Goal: Information Seeking & Learning: Learn about a topic

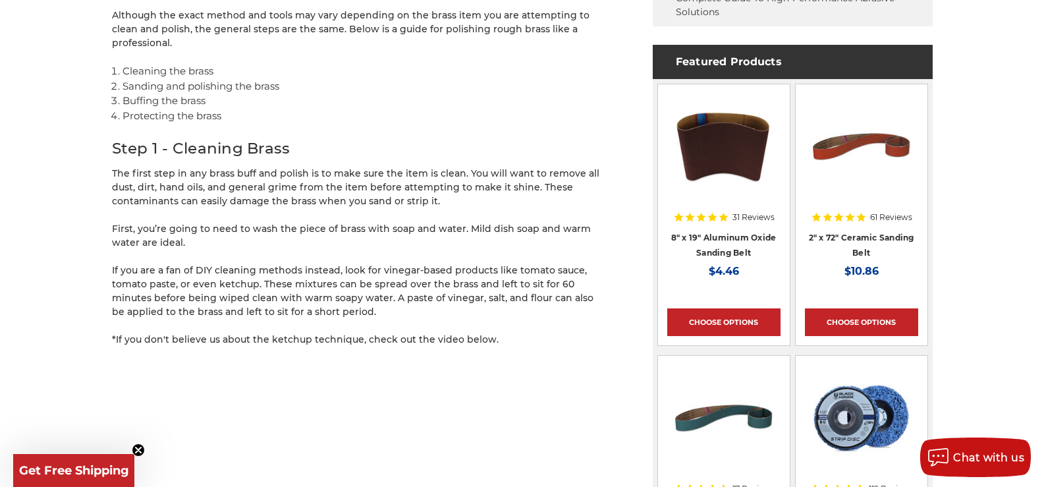
scroll to position [790, 0]
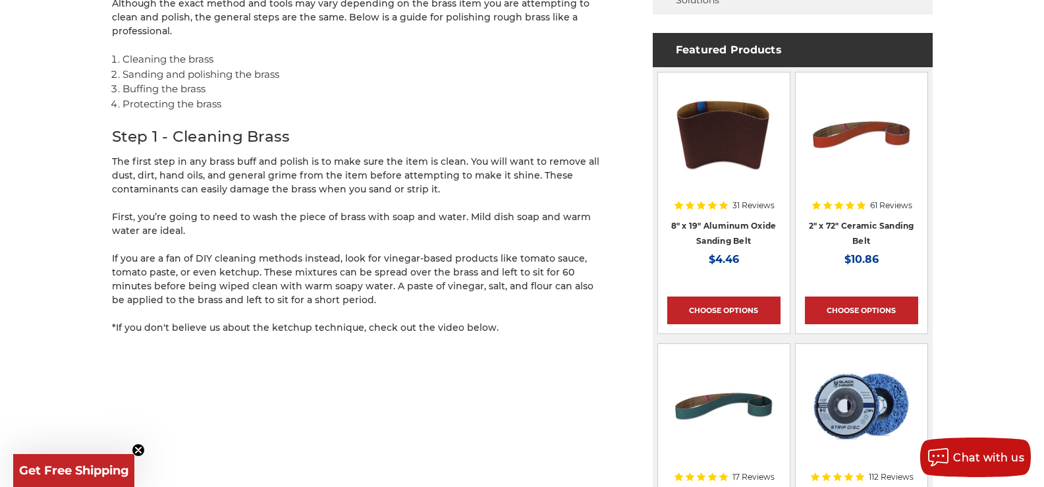
click at [136, 447] on circle "Close teaser" at bounding box center [138, 450] width 13 height 13
drag, startPoint x: 134, startPoint y: 173, endPoint x: 526, endPoint y: 298, distance: 411.9
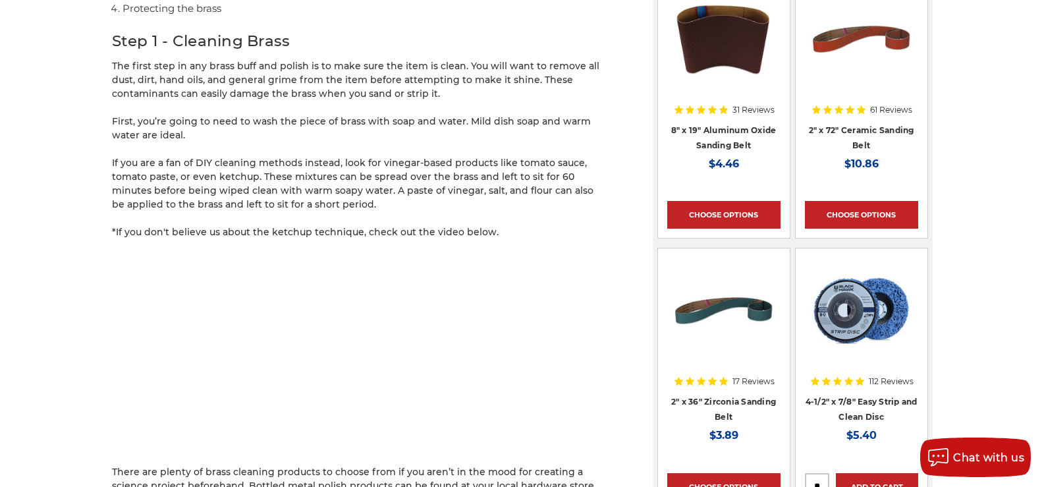
scroll to position [1185, 0]
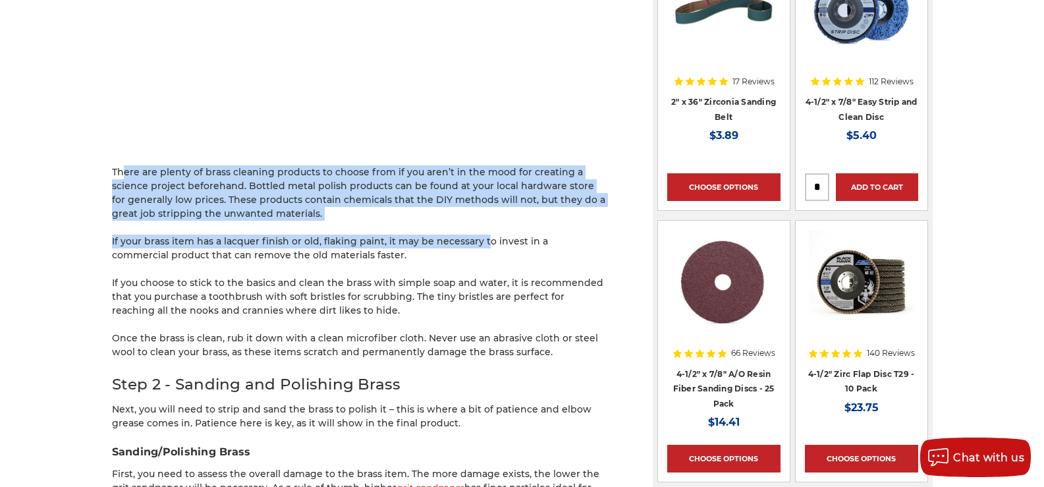
drag, startPoint x: 211, startPoint y: 174, endPoint x: 475, endPoint y: 212, distance: 266.2
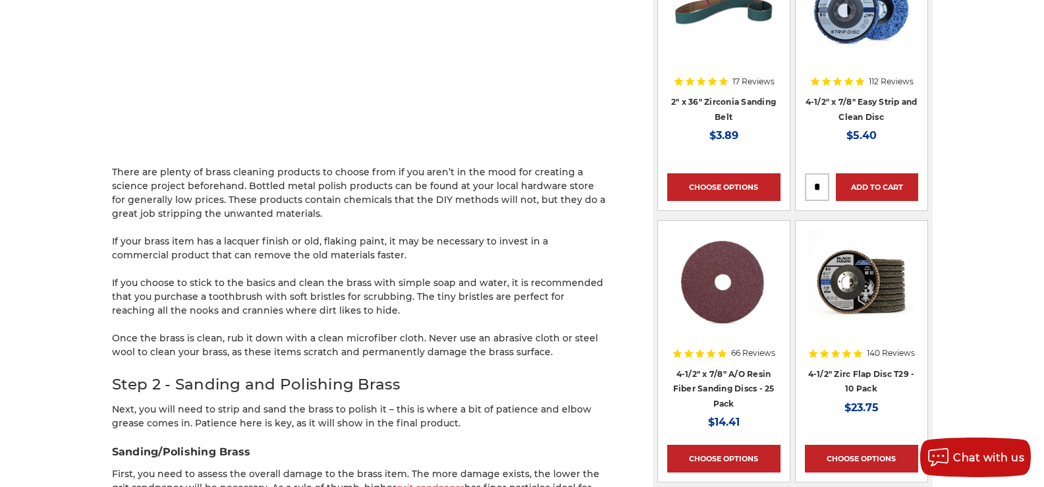
drag, startPoint x: 466, startPoint y: 202, endPoint x: 258, endPoint y: 175, distance: 209.3
click at [258, 175] on p "There are plenty of brass cleaning products to choose from if you aren’t in the…" at bounding box center [359, 192] width 494 height 55
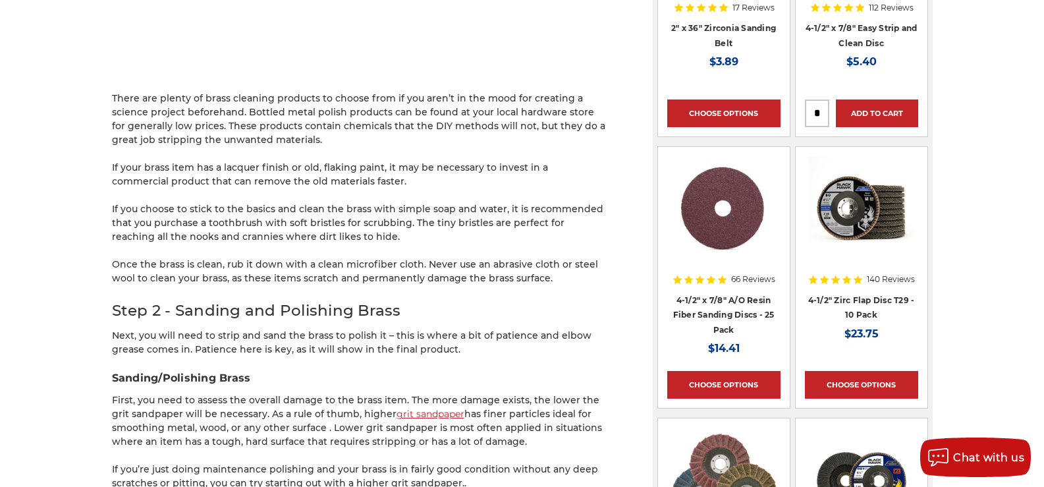
scroll to position [1383, 0]
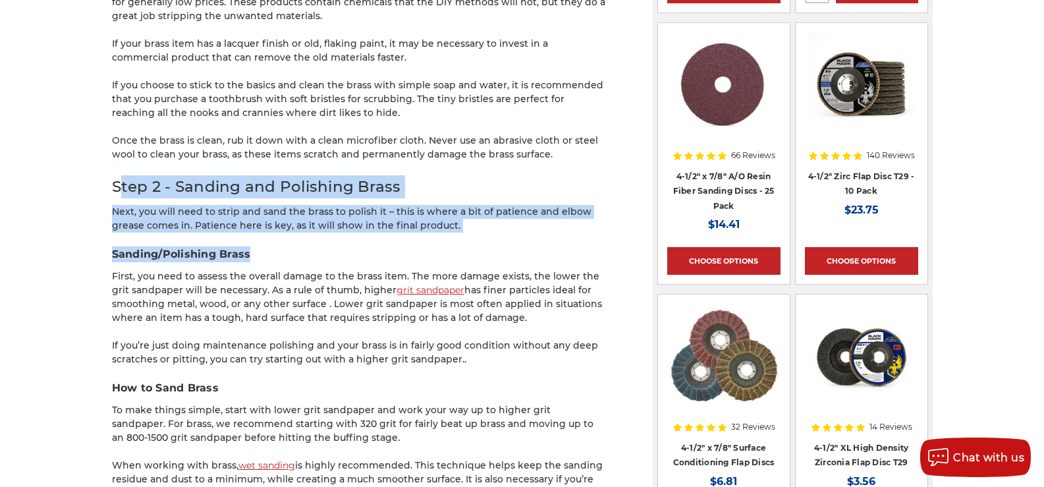
drag, startPoint x: 119, startPoint y: 175, endPoint x: 400, endPoint y: 236, distance: 287.3
click at [400, 246] on h3 "Sanding/Polishing Brass" at bounding box center [359, 254] width 494 height 16
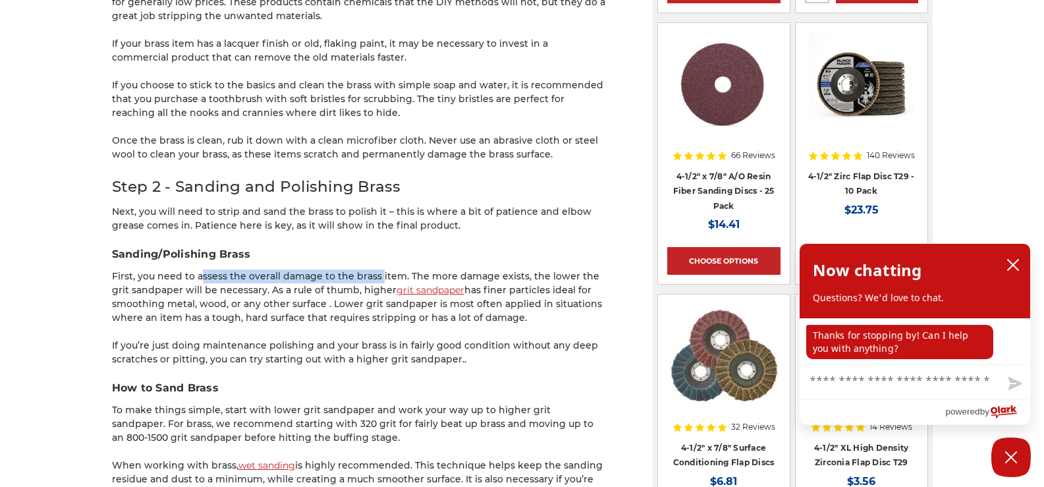
drag, startPoint x: 192, startPoint y: 257, endPoint x: 385, endPoint y: 258, distance: 192.3
click at [383, 269] on p "First, you need to assess the overall damage to the brass item. The more damage…" at bounding box center [359, 296] width 494 height 55
drag, startPoint x: 385, startPoint y: 258, endPoint x: 422, endPoint y: 256, distance: 37.6
click at [386, 269] on p "First, you need to assess the overall damage to the brass item. The more damage…" at bounding box center [359, 296] width 494 height 55
click at [1016, 269] on icon "close chatbox" at bounding box center [1013, 264] width 11 height 11
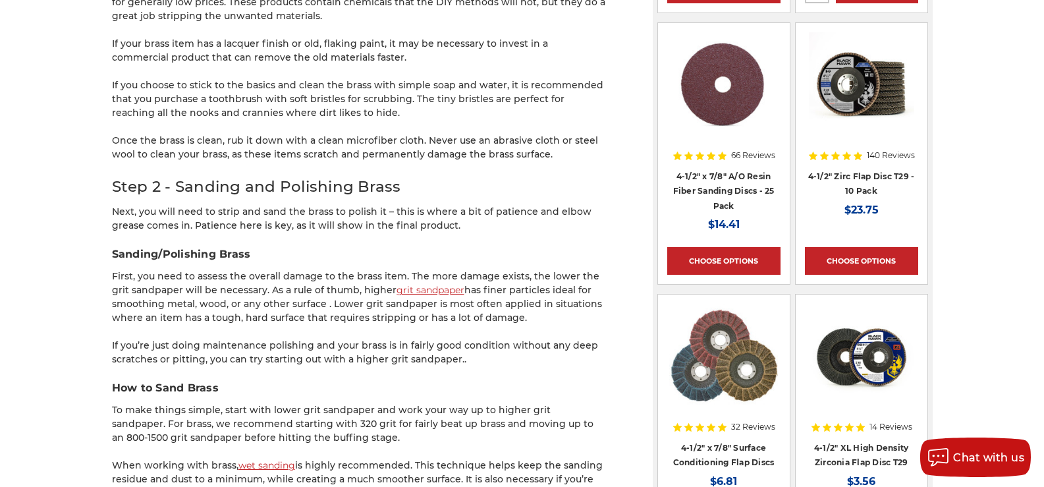
click at [463, 246] on h3 "Sanding/Polishing Brass" at bounding box center [359, 254] width 494 height 16
drag, startPoint x: 178, startPoint y: 276, endPoint x: 330, endPoint y: 273, distance: 152.2
click at [330, 273] on p "First, you need to assess the overall damage to the brass item. The more damage…" at bounding box center [359, 296] width 494 height 55
click at [331, 273] on p "First, you need to assess the overall damage to the brass item. The more damage…" at bounding box center [359, 296] width 494 height 55
drag, startPoint x: 338, startPoint y: 277, endPoint x: 575, endPoint y: 307, distance: 238.3
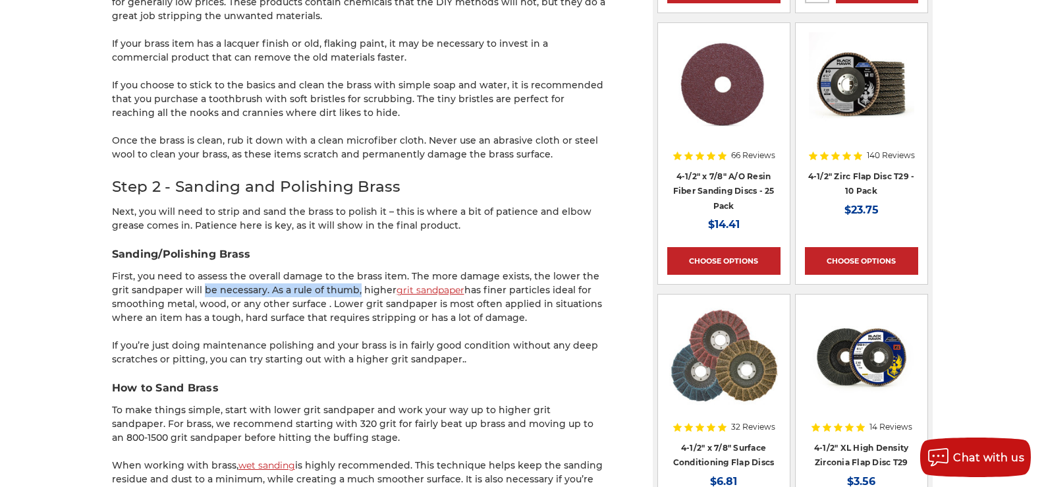
click at [575, 307] on p "First, you need to assess the overall damage to the brass item. The more damage…" at bounding box center [359, 296] width 494 height 55
drag, startPoint x: 575, startPoint y: 307, endPoint x: 505, endPoint y: 302, distance: 70.0
click at [505, 300] on p "First, you need to assess the overall damage to the brass item. The more damage…" at bounding box center [359, 296] width 494 height 55
click at [505, 302] on p "First, you need to assess the overall damage to the brass item. The more damage…" at bounding box center [359, 296] width 494 height 55
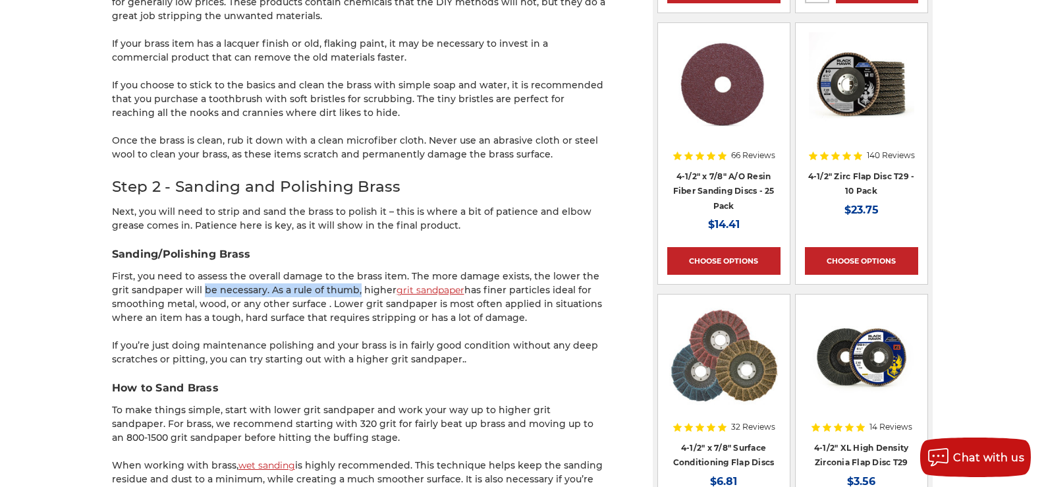
drag, startPoint x: 118, startPoint y: 335, endPoint x: 510, endPoint y: 348, distance: 392.7
click at [510, 349] on p "If you’re just doing maintenance polishing and your brass is in fairly good con…" at bounding box center [359, 352] width 494 height 28
click at [510, 348] on p "If you’re just doing maintenance polishing and your brass is in fairly good con…" at bounding box center [359, 352] width 494 height 28
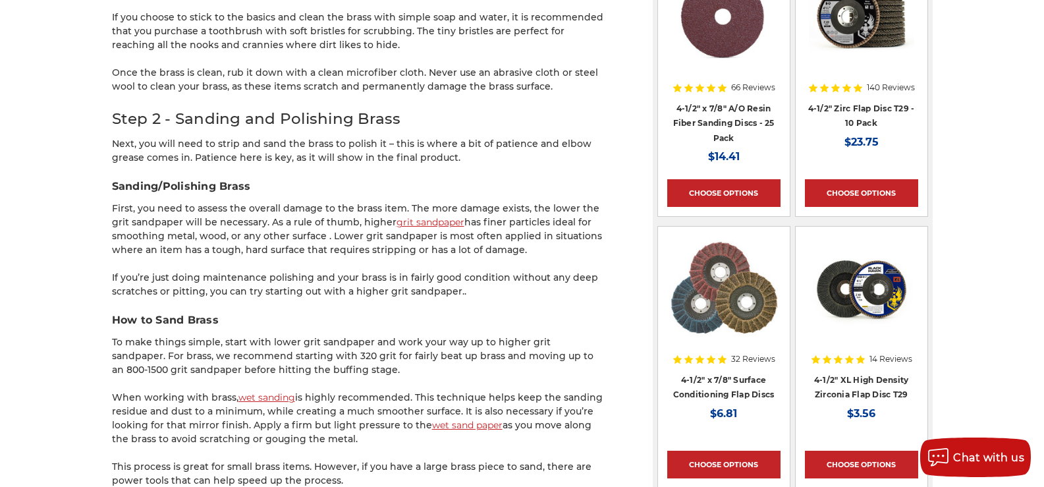
scroll to position [1515, 0]
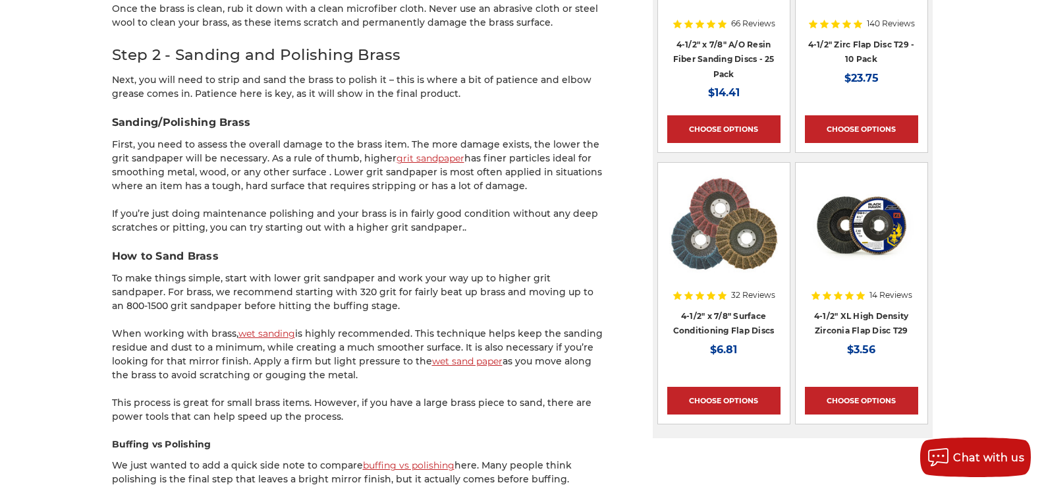
drag, startPoint x: 108, startPoint y: 266, endPoint x: 423, endPoint y: 292, distance: 316.5
click at [423, 292] on div "home blog how to buff and polish brass like a pro How to Buff and Polish Brass …" at bounding box center [522, 446] width 931 height 3632
click at [423, 292] on p "To make things simple, start with lower grit sandpaper and work your way up to …" at bounding box center [359, 291] width 494 height 41
drag, startPoint x: 423, startPoint y: 292, endPoint x: 510, endPoint y: 275, distance: 87.9
click at [510, 275] on p "To make things simple, start with lower grit sandpaper and work your way up to …" at bounding box center [359, 291] width 494 height 41
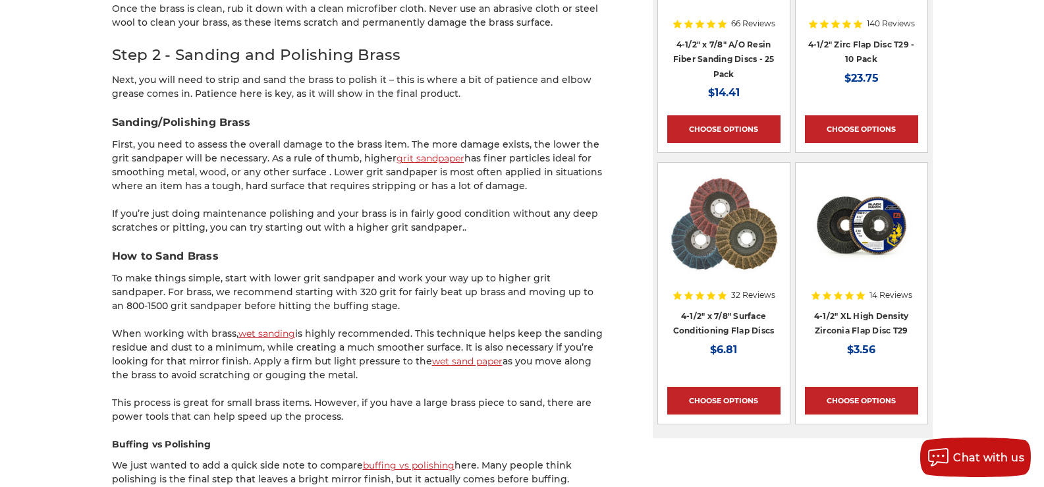
click at [510, 275] on p "To make things simple, start with lower grit sandpaper and work your way up to …" at bounding box center [359, 291] width 494 height 41
drag, startPoint x: 115, startPoint y: 315, endPoint x: 380, endPoint y: 317, distance: 265.4
click at [380, 327] on p "When working with brass, wet sanding is highly recommended. This technique help…" at bounding box center [359, 354] width 494 height 55
drag, startPoint x: 186, startPoint y: 391, endPoint x: 431, endPoint y: 394, distance: 245.6
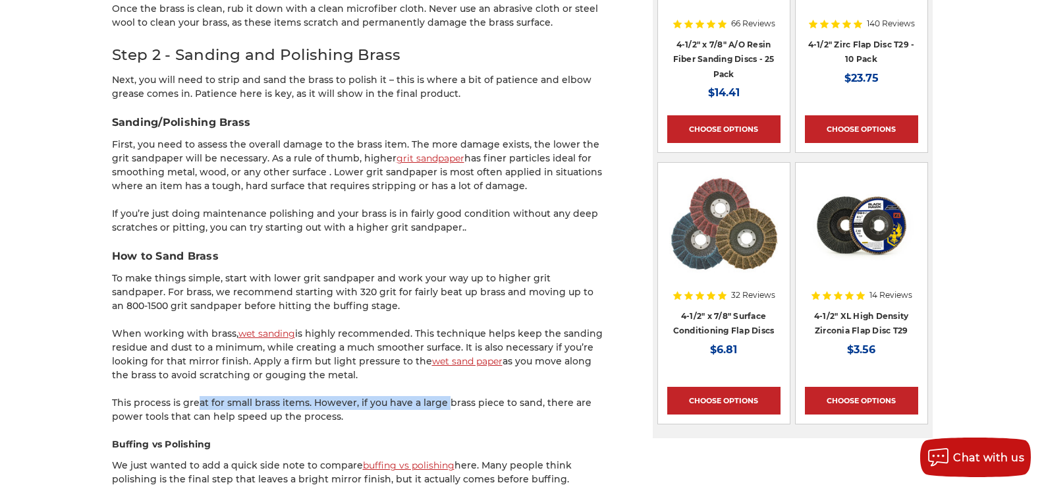
click at [431, 396] on p "This process is great for small brass items. However, if you have a large brass…" at bounding box center [359, 410] width 494 height 28
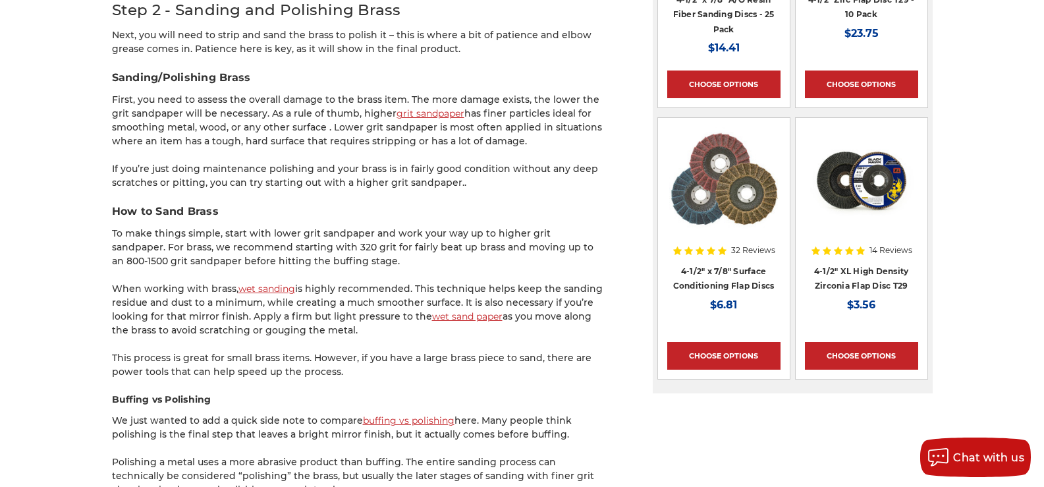
scroll to position [1646, 0]
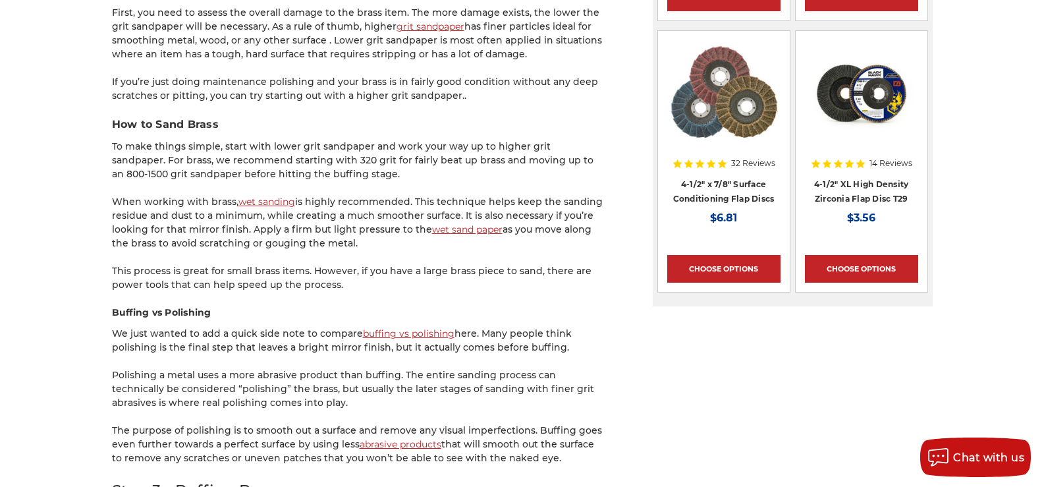
drag, startPoint x: 119, startPoint y: 316, endPoint x: 570, endPoint y: 334, distance: 451.4
click at [570, 334] on p "We just wanted to add a quick side note to compare buffing vs polishing here. M…" at bounding box center [359, 341] width 494 height 28
drag, startPoint x: 570, startPoint y: 334, endPoint x: 474, endPoint y: 335, distance: 95.5
click at [474, 335] on p "We just wanted to add a quick side note to compare buffing vs polishing here. M…" at bounding box center [359, 341] width 494 height 28
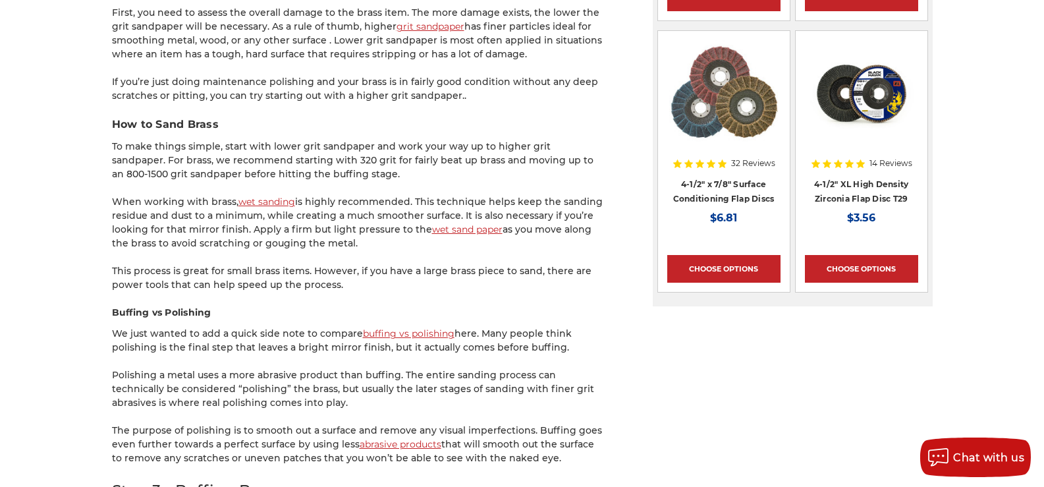
click at [476, 335] on p "We just wanted to add a quick side note to compare buffing vs polishing here. M…" at bounding box center [359, 341] width 494 height 28
drag, startPoint x: 168, startPoint y: 358, endPoint x: 293, endPoint y: 392, distance: 129.7
click at [293, 392] on p "Polishing a metal uses a more abrasive product than buffing. The entire sanding…" at bounding box center [359, 388] width 494 height 41
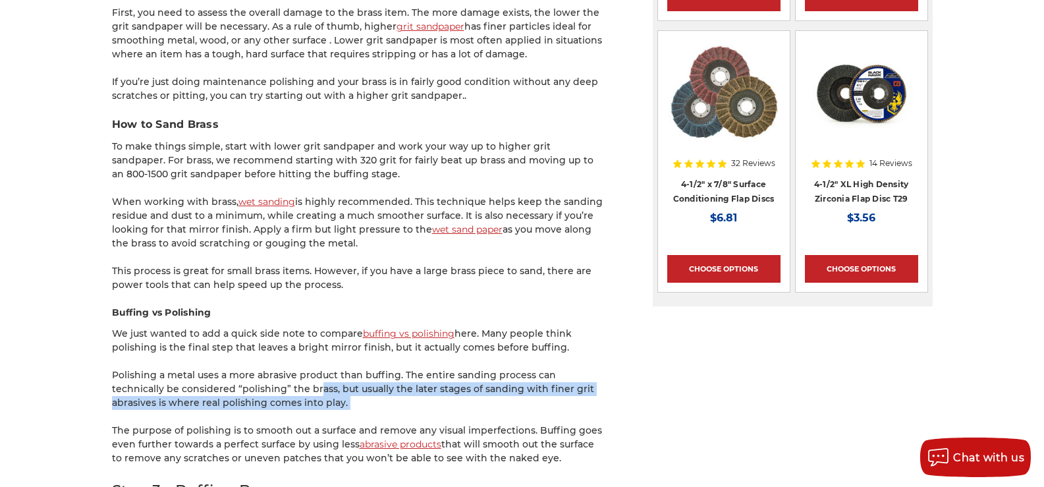
drag, startPoint x: 293, startPoint y: 392, endPoint x: 256, endPoint y: 377, distance: 39.6
click at [256, 377] on p "Polishing a metal uses a more abrasive product than buffing. The entire sanding…" at bounding box center [359, 388] width 494 height 41
drag, startPoint x: 109, startPoint y: 415, endPoint x: 566, endPoint y: 442, distance: 457.8
click at [566, 442] on div "home blog how to buff and polish brass like a pro How to Buff and Polish Brass …" at bounding box center [522, 314] width 931 height 3632
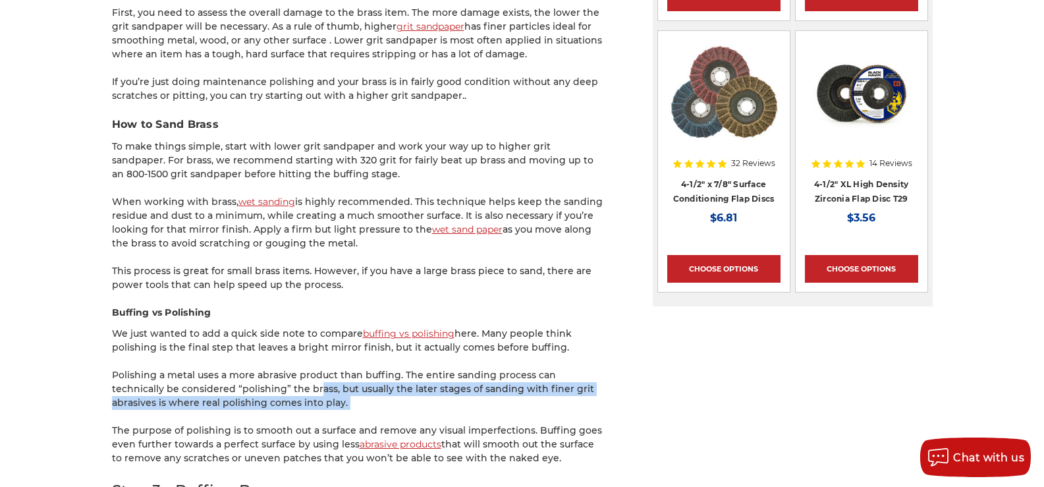
click at [566, 442] on p "The purpose of polishing is to smooth out a surface and remove any visual imper…" at bounding box center [359, 443] width 494 height 41
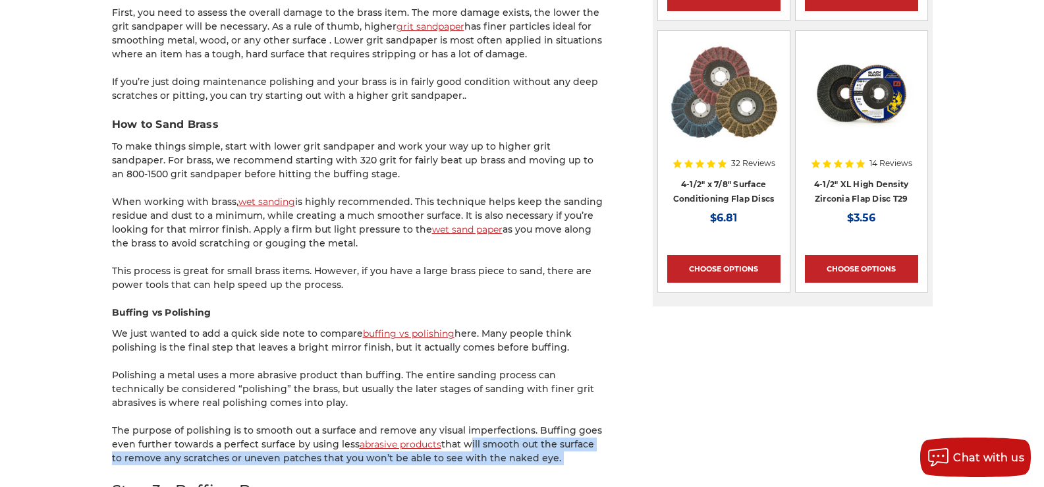
drag, startPoint x: 566, startPoint y: 442, endPoint x: 471, endPoint y: 425, distance: 96.9
click at [470, 427] on p "The purpose of polishing is to smooth out a surface and remove any visual imper…" at bounding box center [359, 443] width 494 height 41
click at [471, 425] on p "The purpose of polishing is to smooth out a surface and remove any visual imper…" at bounding box center [359, 443] width 494 height 41
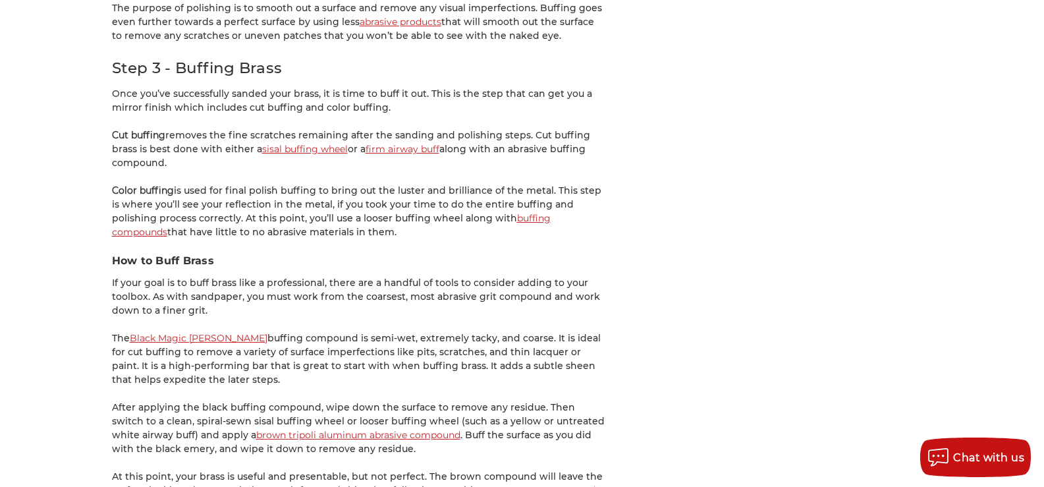
scroll to position [2041, 0]
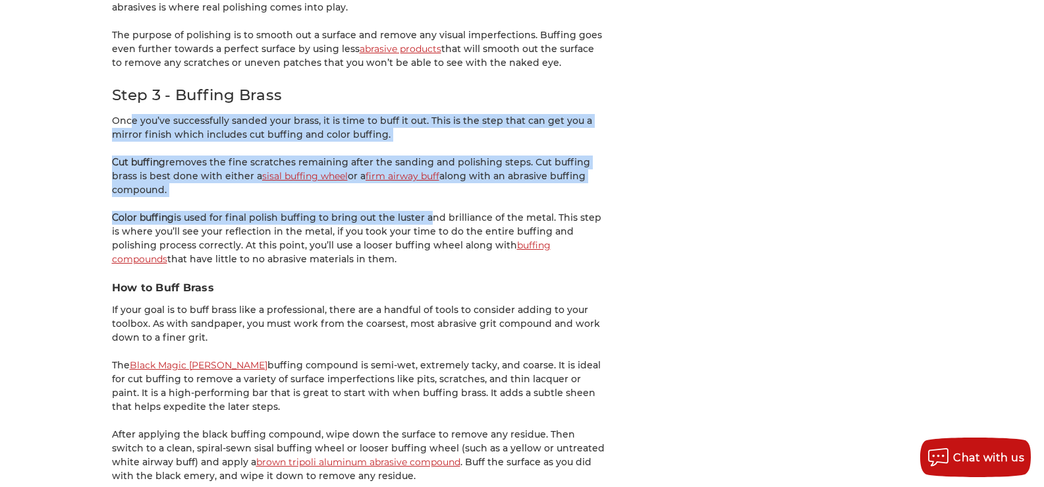
drag, startPoint x: 116, startPoint y: 101, endPoint x: 425, endPoint y: 203, distance: 325.3
click at [425, 211] on p "Color buffing is used for final polish buffing to bring out the luster and bril…" at bounding box center [359, 238] width 494 height 55
drag, startPoint x: 169, startPoint y: 117, endPoint x: 410, endPoint y: 119, distance: 241.0
click at [410, 119] on p "Once you’ve successfully sanded your brass, it is time to buff it out. This is …" at bounding box center [359, 128] width 494 height 28
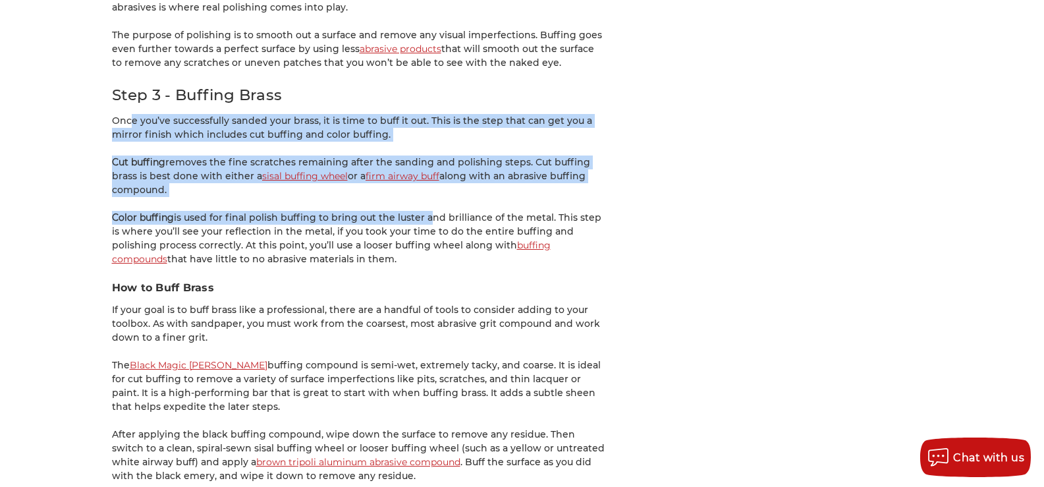
click at [410, 119] on p "Once you’ve successfully sanded your brass, it is time to buff it out. This is …" at bounding box center [359, 128] width 494 height 28
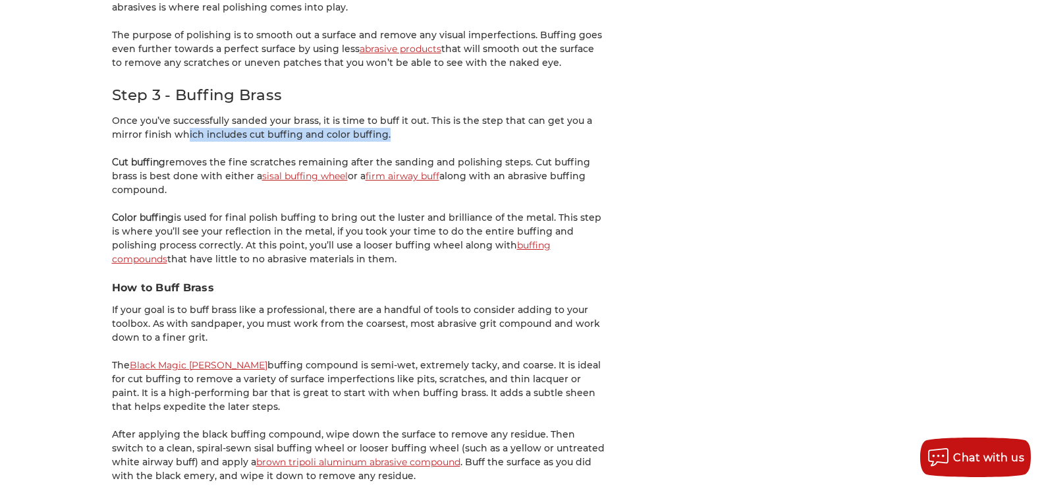
drag, startPoint x: 410, startPoint y: 119, endPoint x: 179, endPoint y: 115, distance: 230.5
click at [179, 115] on p "Once you’ve successfully sanded your brass, it is time to buff it out. This is …" at bounding box center [359, 128] width 494 height 28
drag, startPoint x: 202, startPoint y: 111, endPoint x: 392, endPoint y: 119, distance: 190.5
click at [392, 119] on p "Once you’ve successfully sanded your brass, it is time to buff it out. This is …" at bounding box center [359, 128] width 494 height 28
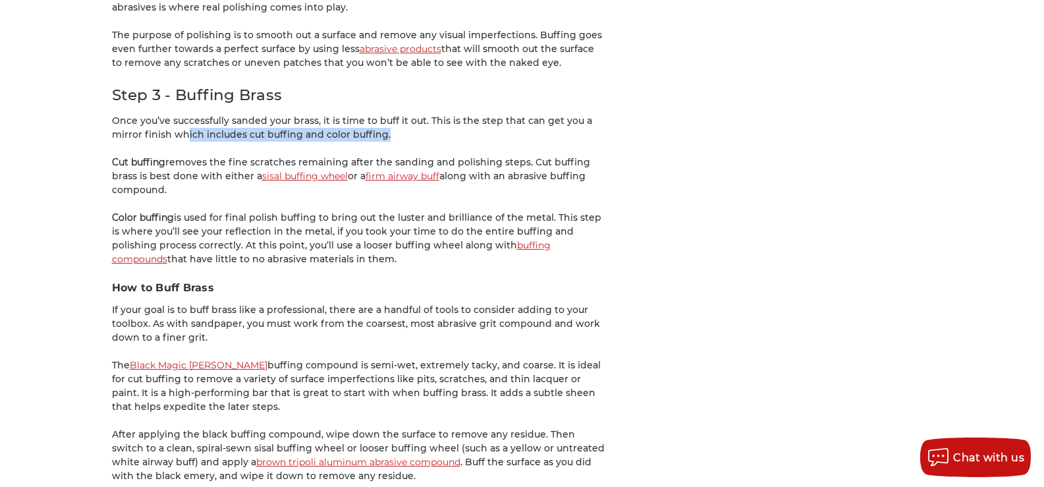
drag, startPoint x: 392, startPoint y: 119, endPoint x: 595, endPoint y: 254, distance: 243.6
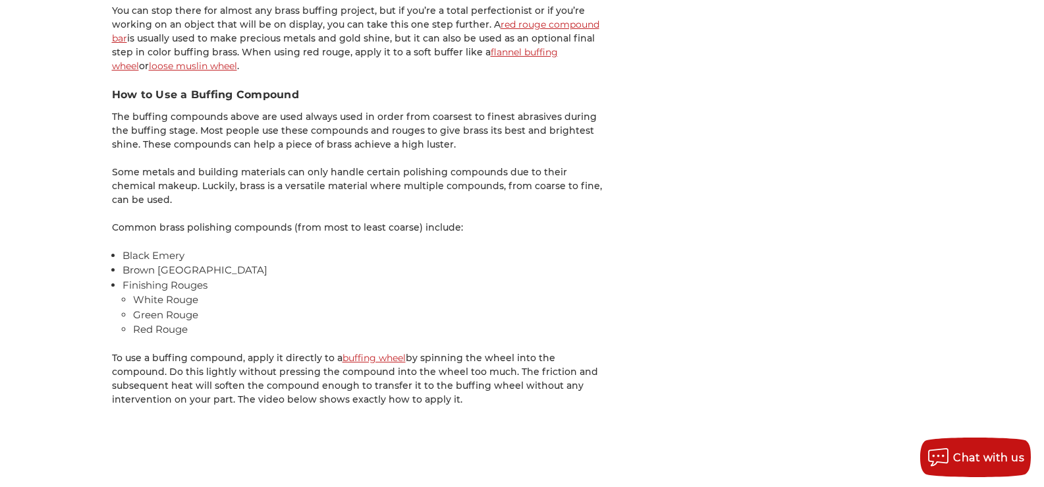
scroll to position [2700, 0]
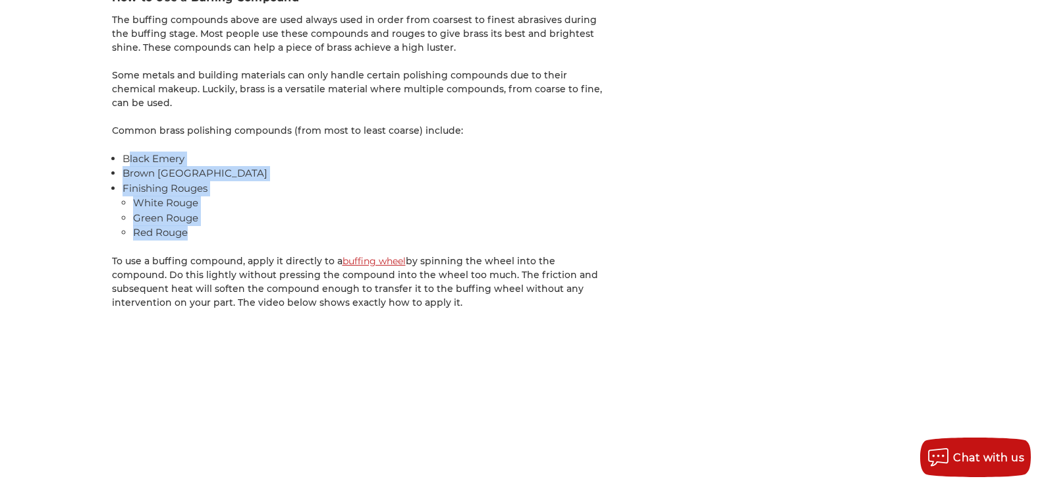
drag, startPoint x: 126, startPoint y: 142, endPoint x: 217, endPoint y: 220, distance: 120.0
click at [217, 220] on ul "Black [PERSON_NAME] Tripoli Finishing Rouges White Rouge Green Rouge Red Rouge" at bounding box center [363, 195] width 483 height 89
click at [217, 225] on li "Red Rouge" at bounding box center [369, 232] width 472 height 15
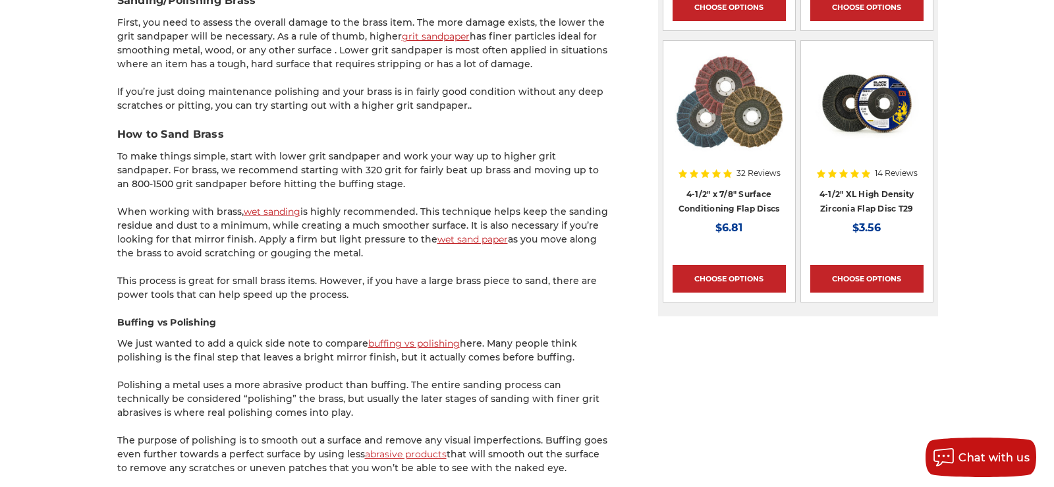
scroll to position [1712, 0]
